Goal: Find specific page/section: Find specific page/section

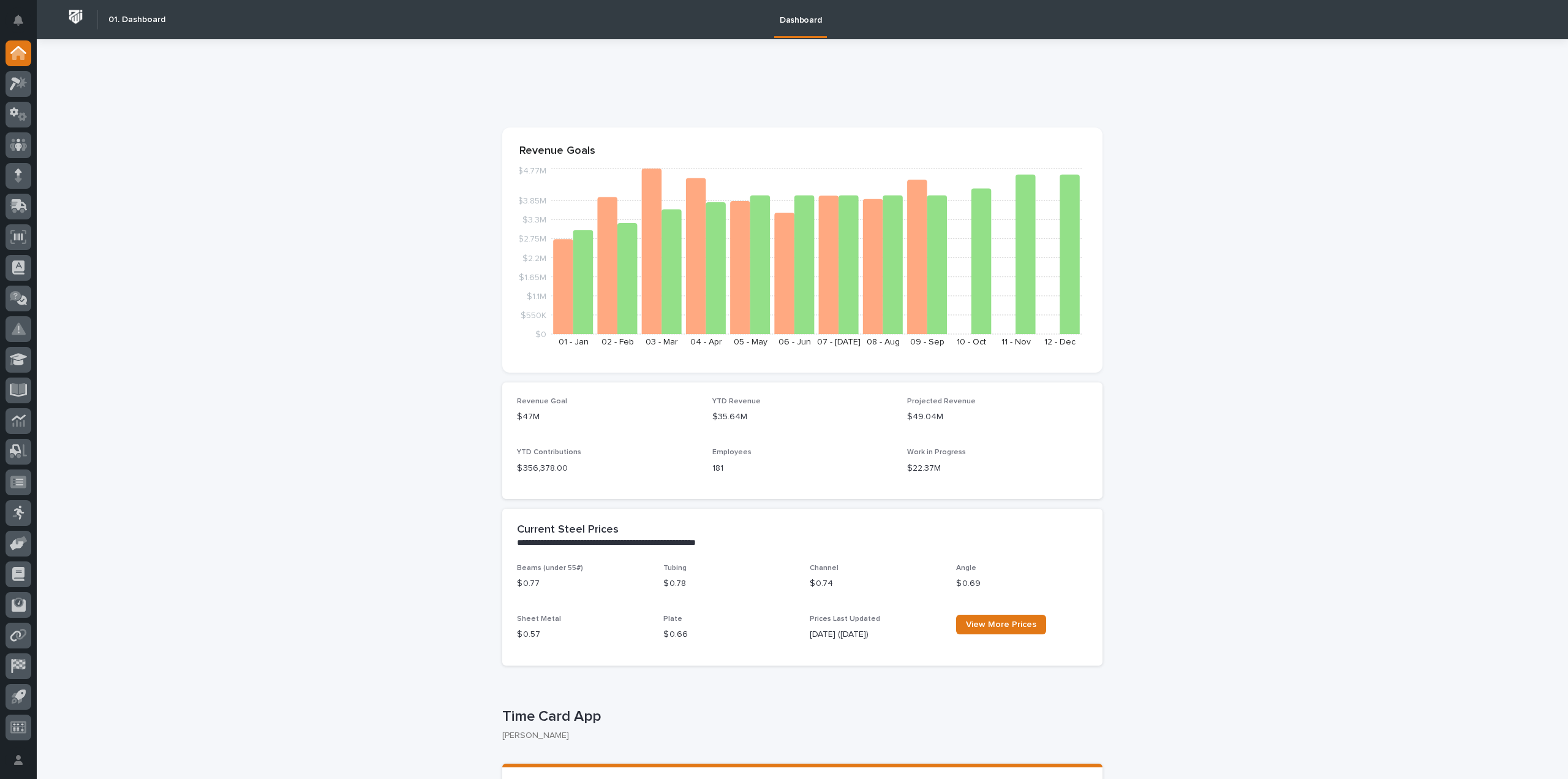
scroll to position [122, 0]
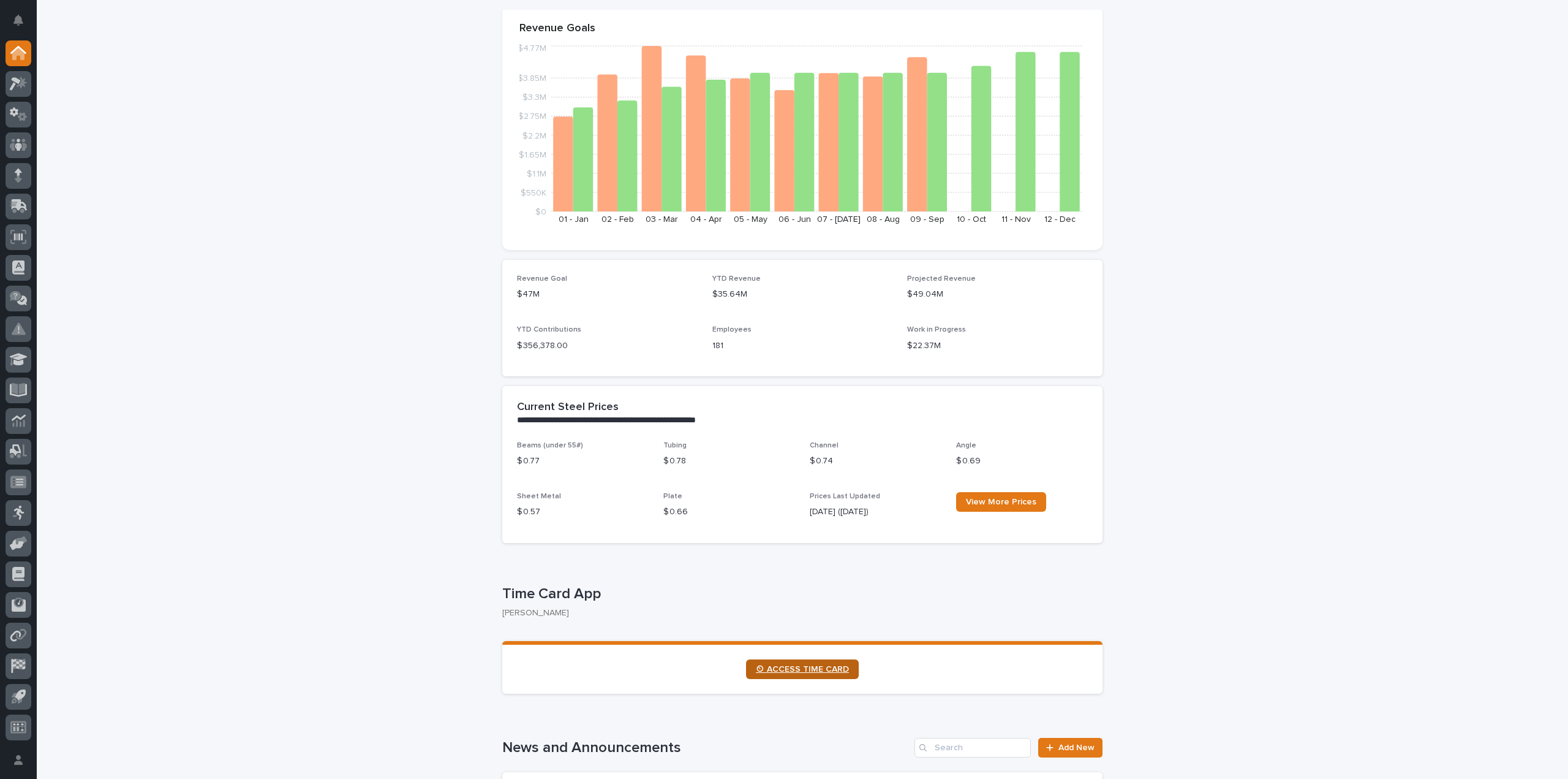
click at [772, 670] on span "⏲ ACCESS TIME CARD" at bounding box center [802, 669] width 93 height 9
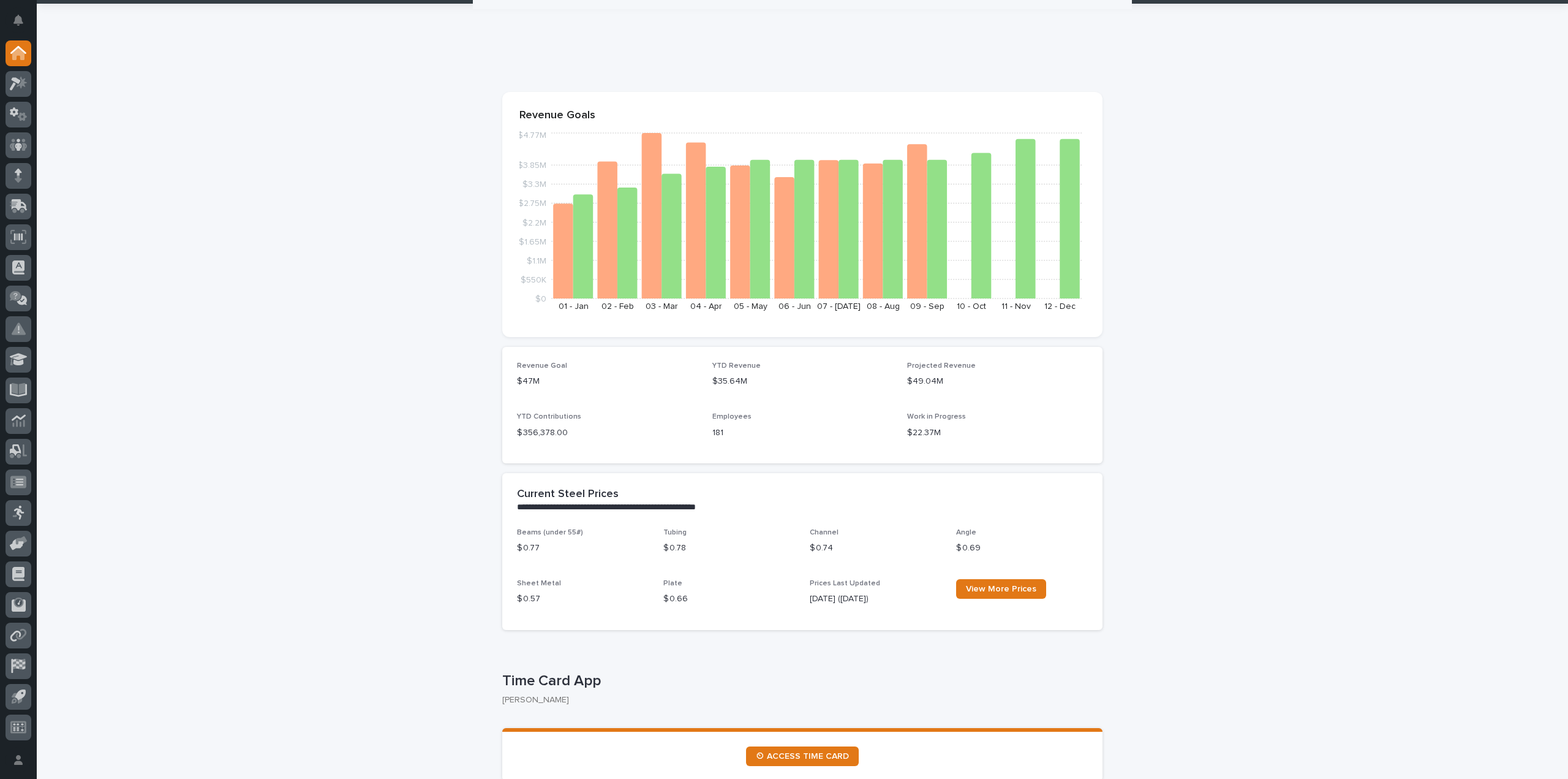
scroll to position [0, 0]
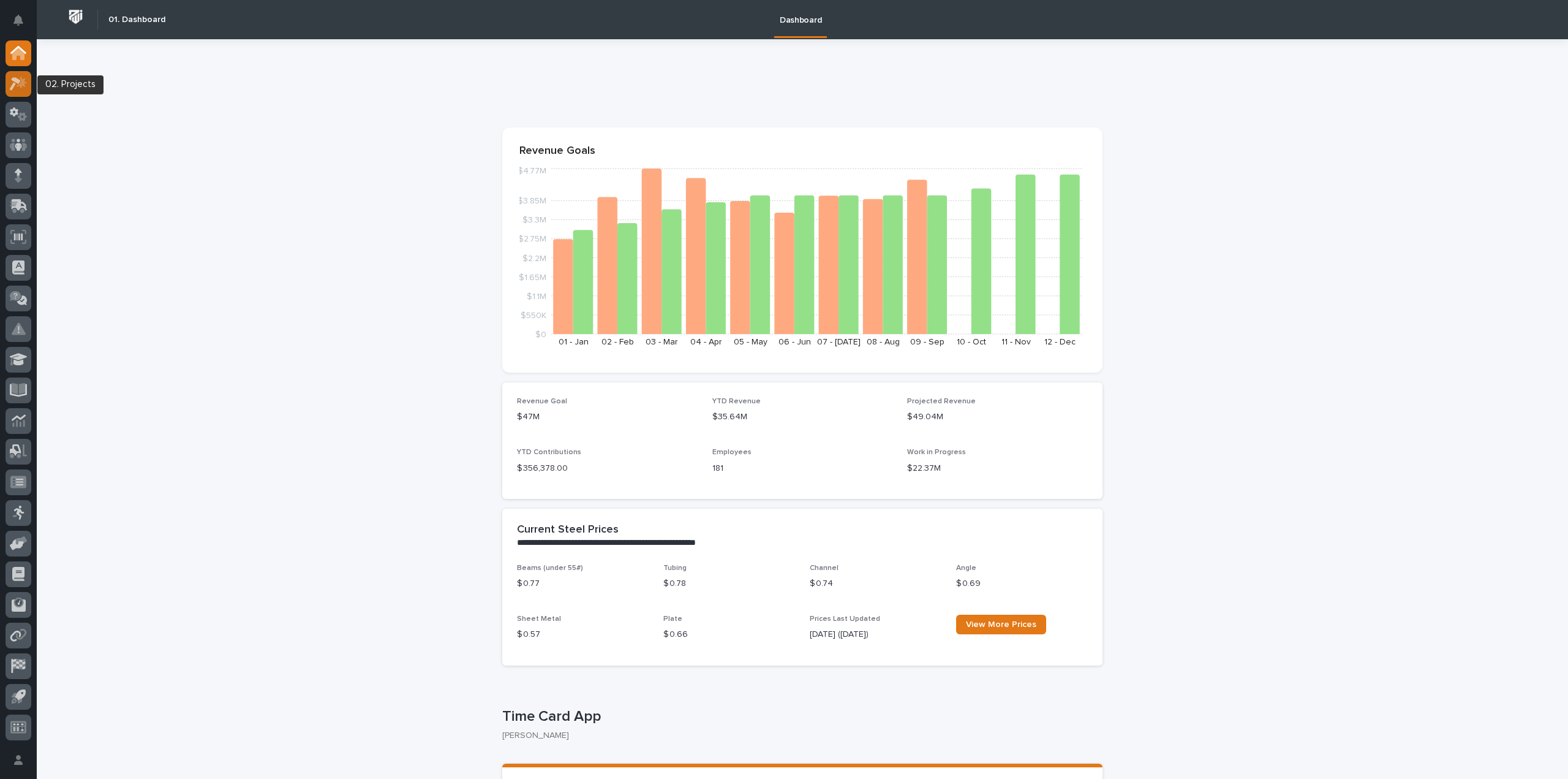
click at [13, 88] on icon at bounding box center [18, 83] width 17 height 14
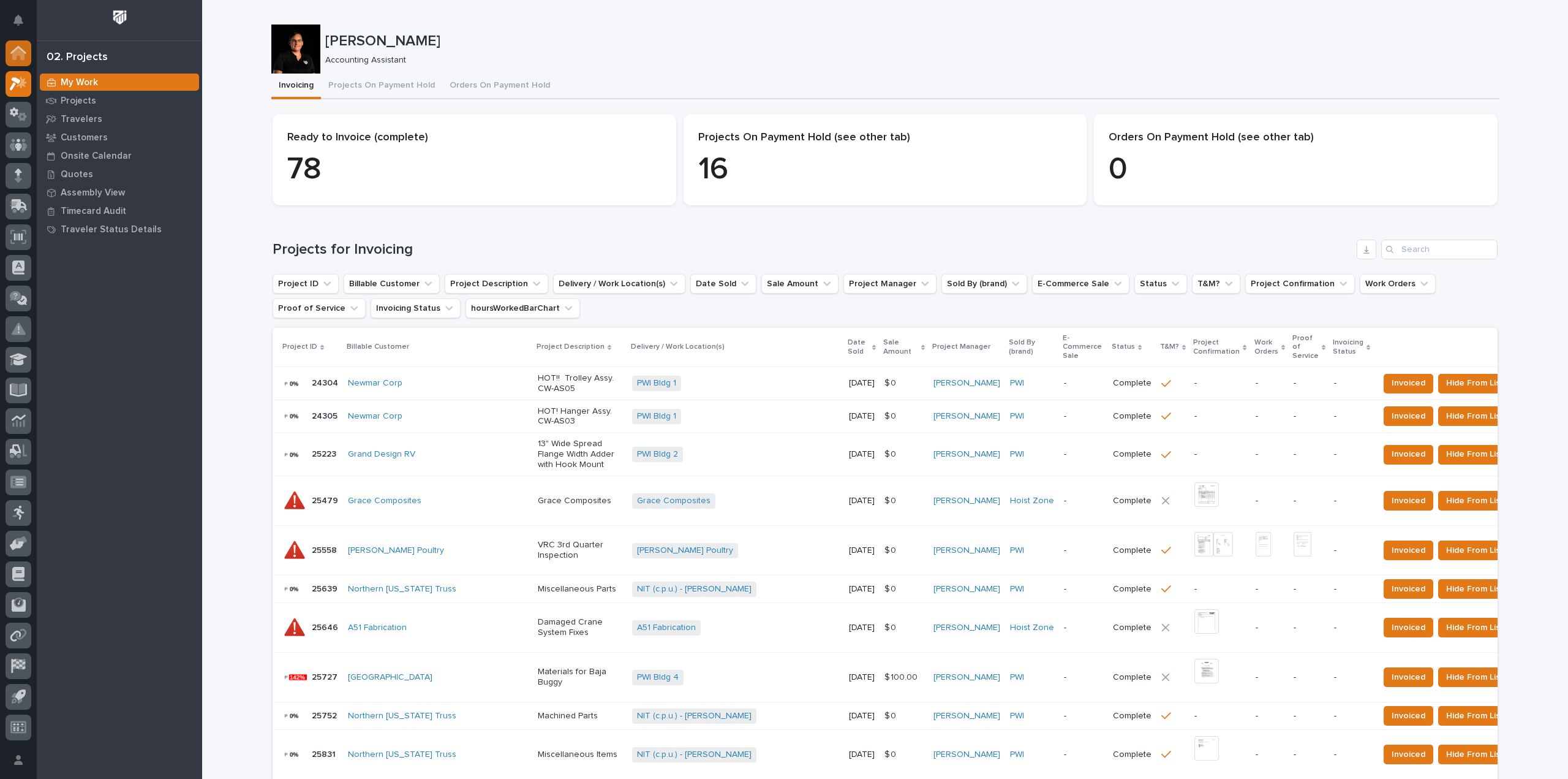
click at [22, 46] on icon at bounding box center [18, 52] width 16 height 14
